Goal: Use online tool/utility: Utilize a website feature to perform a specific function

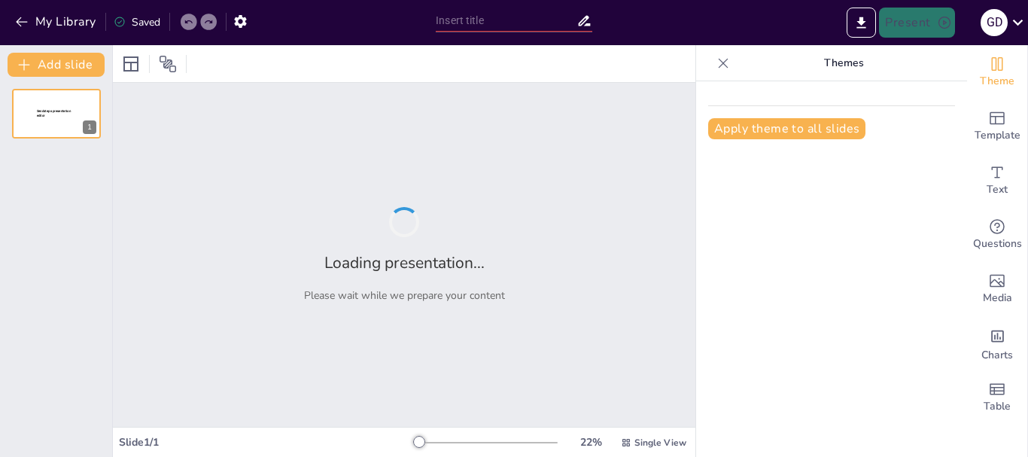
type input "Imported [PERSON_NAME] [PERSON_NAME].pptx"
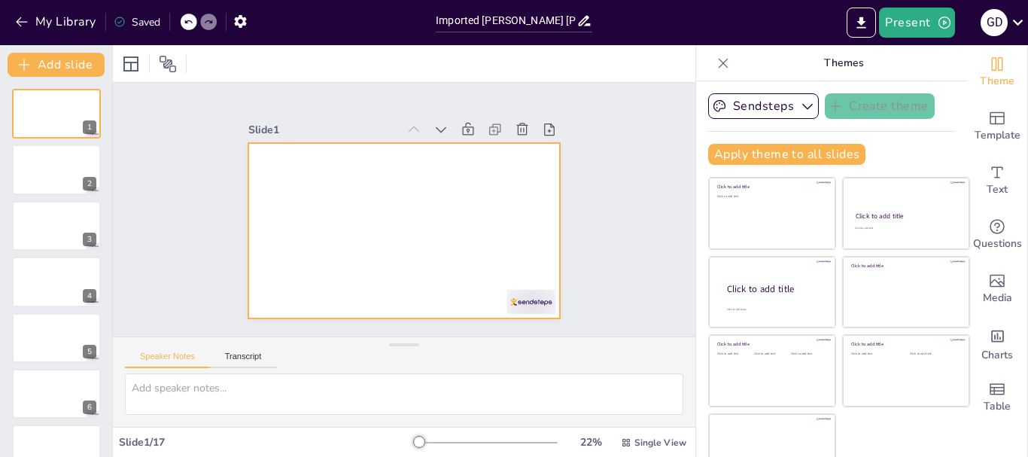
scroll to position [29, 0]
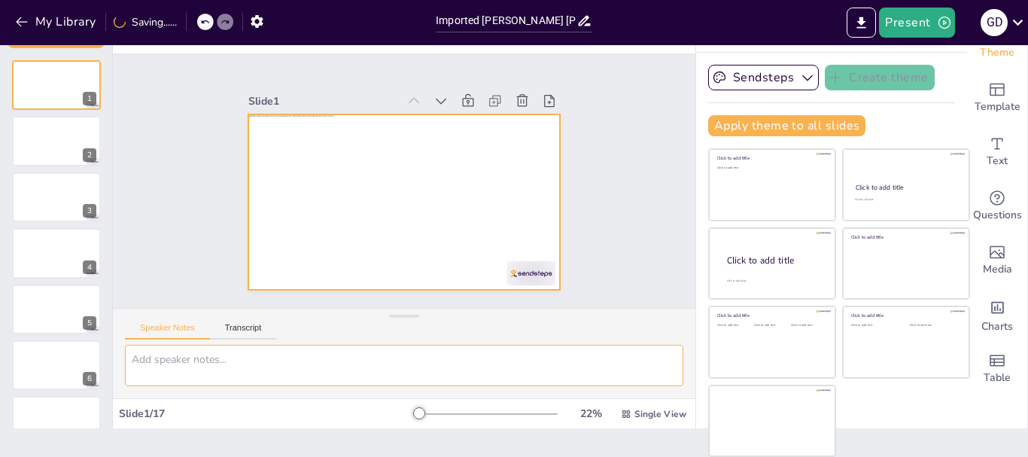
click at [254, 367] on textarea at bounding box center [404, 365] width 558 height 41
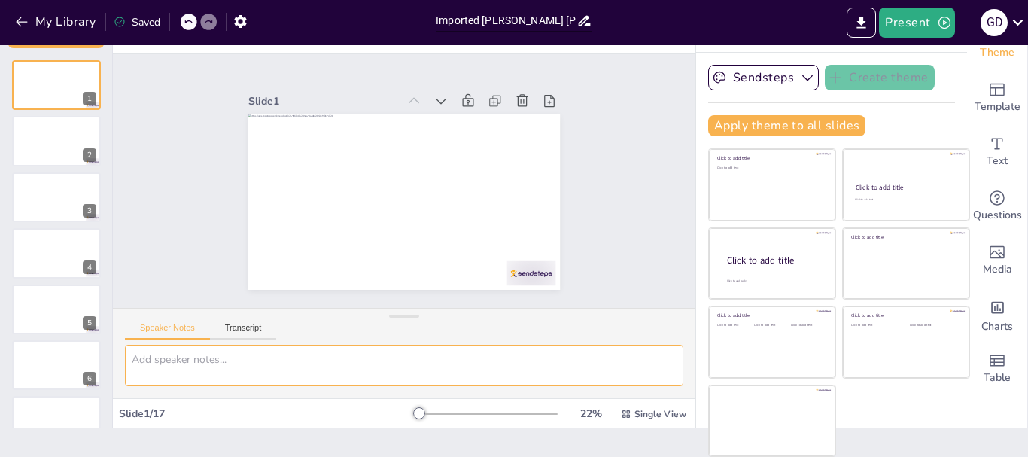
scroll to position [589, 0]
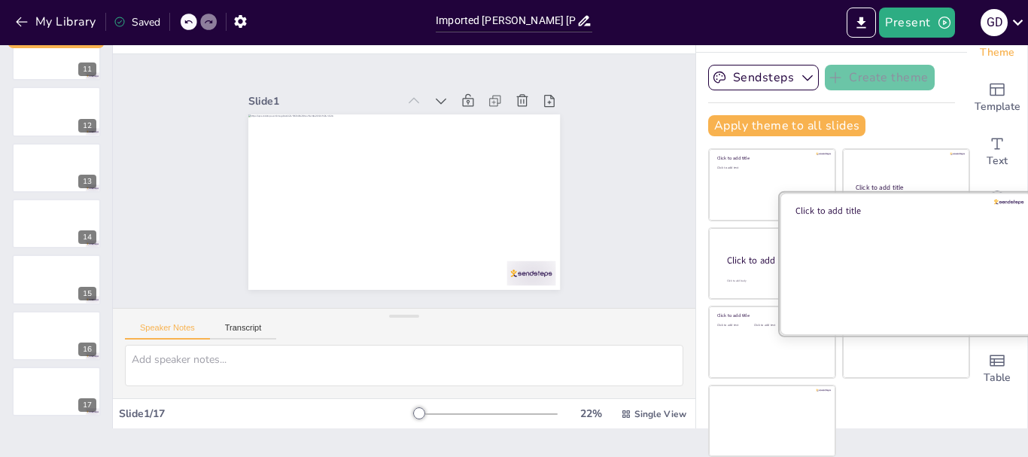
click at [476, 412] on div at bounding box center [485, 414] width 144 height 12
click at [433, 412] on div at bounding box center [485, 414] width 144 height 12
click at [463, 415] on div "Slide 1 / 17 22 % Single View" at bounding box center [404, 414] width 582 height 24
click at [513, 416] on div at bounding box center [485, 414] width 144 height 12
click at [495, 418] on div "22 % Single View" at bounding box center [551, 414] width 276 height 24
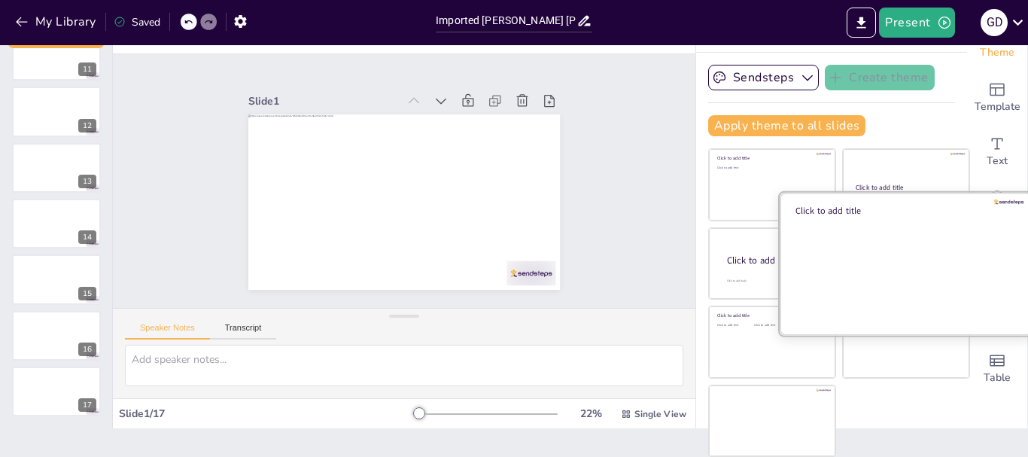
click at [756, 175] on div "Click to add text" at bounding box center [771, 189] width 108 height 47
click at [865, 183] on div "Click to add title" at bounding box center [905, 187] width 100 height 9
click at [941, 292] on div at bounding box center [905, 263] width 253 height 142
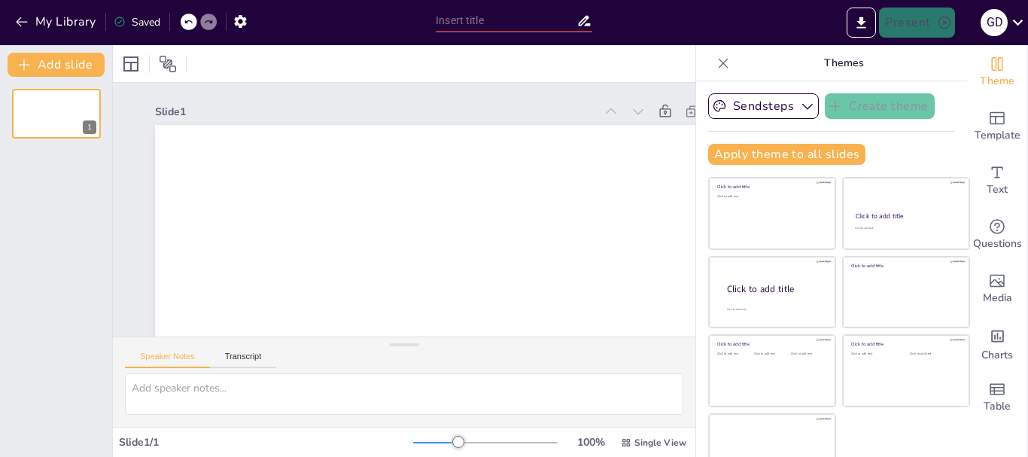
click at [872, 75] on p "Themes" at bounding box center [843, 63] width 217 height 36
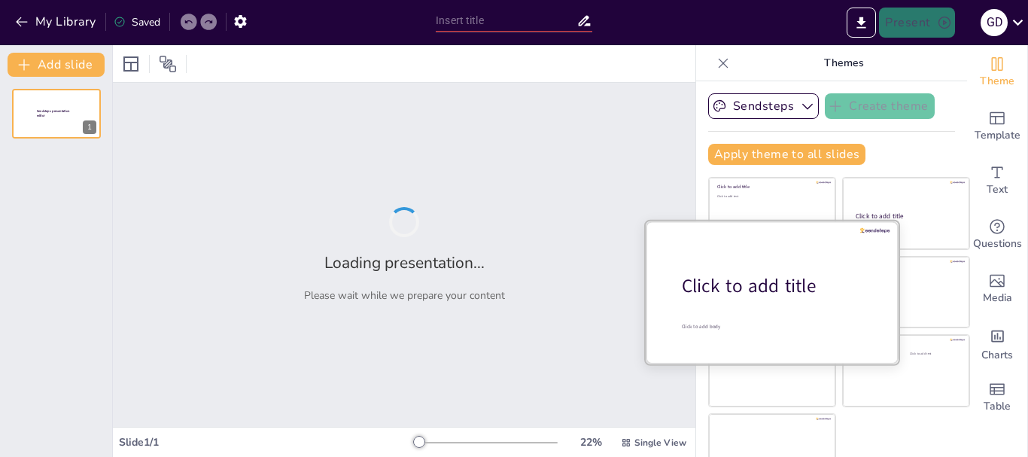
type input "Imported [PERSON_NAME] [PERSON_NAME].pptx"
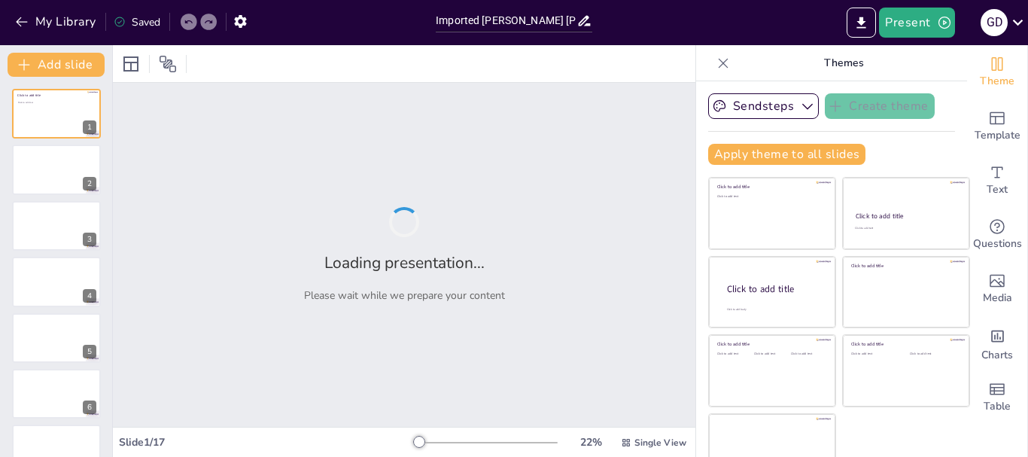
click at [715, 65] on icon at bounding box center [722, 63] width 15 height 15
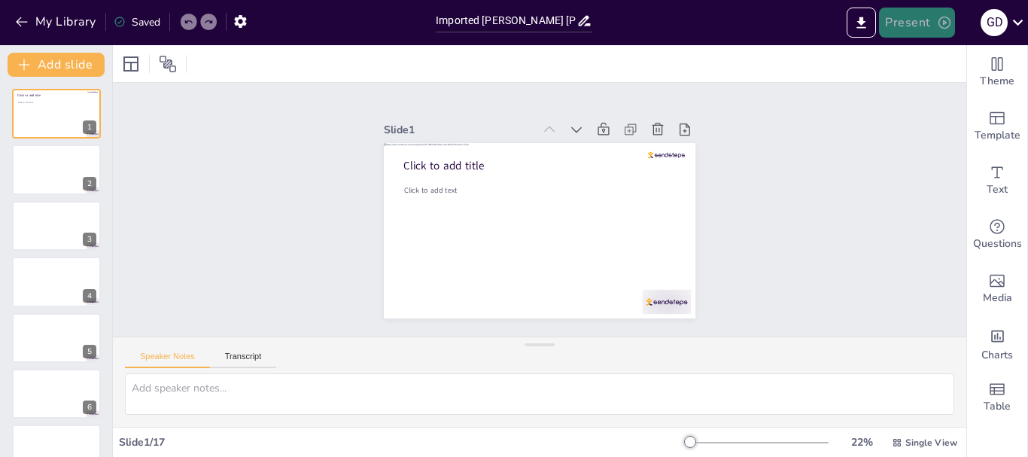
click at [914, 23] on button "Present" at bounding box center [916, 23] width 75 height 30
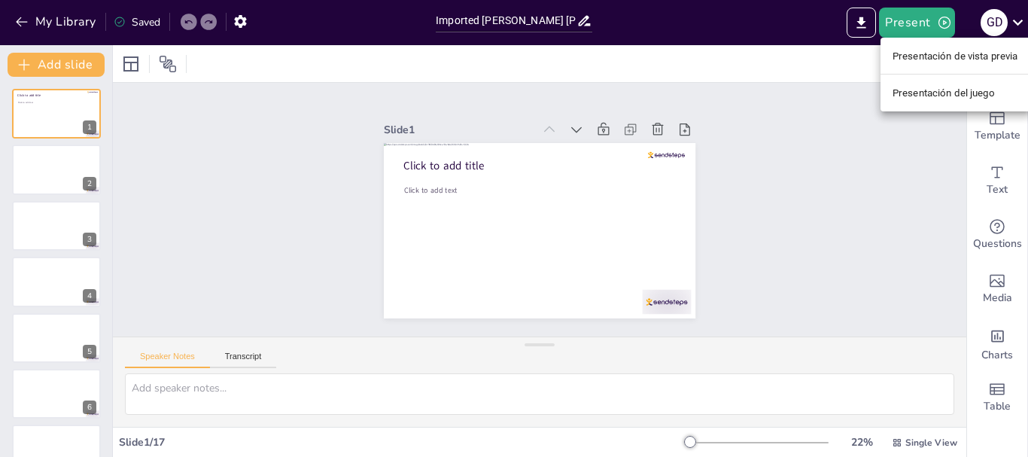
click at [929, 88] on font "Presentación del juego" at bounding box center [943, 92] width 102 height 11
